Goal: Find specific page/section

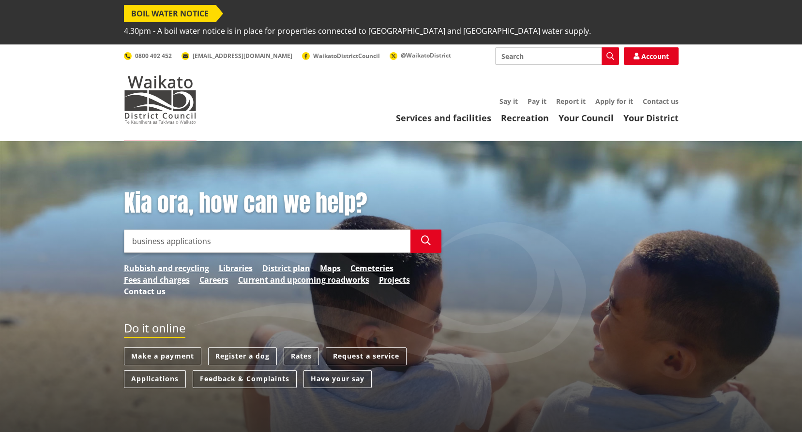
type input "business applications"
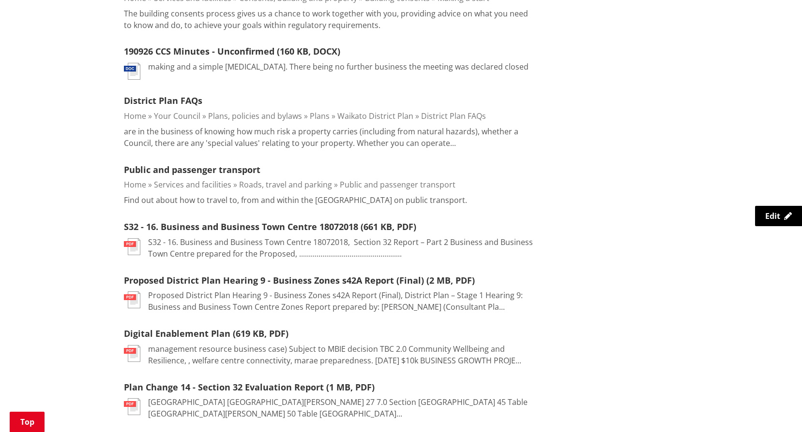
scroll to position [1064, 0]
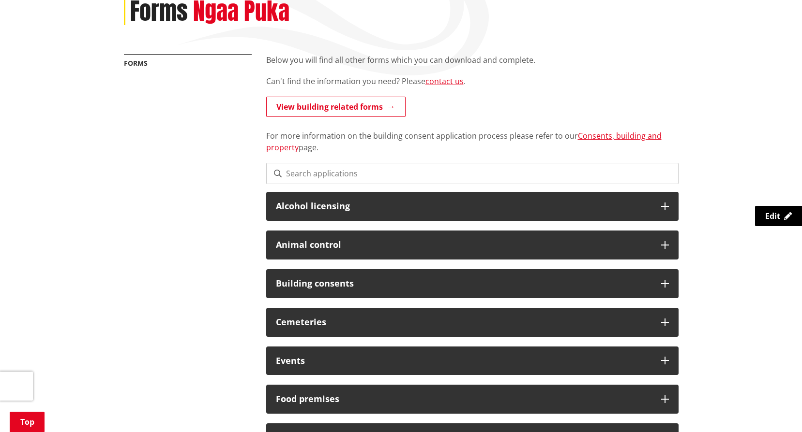
scroll to position [119, 0]
